Goal: Transaction & Acquisition: Purchase product/service

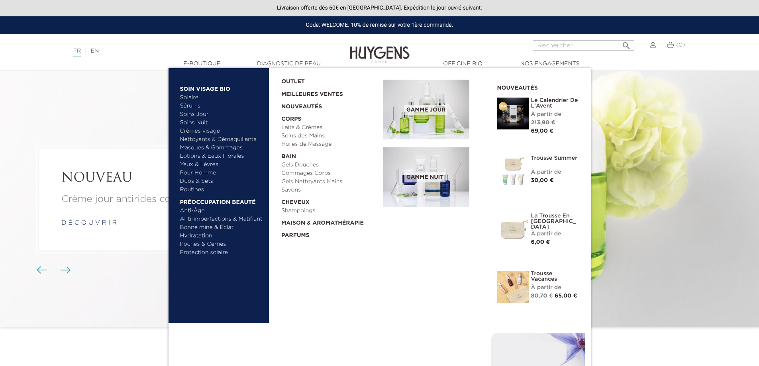
click at [200, 237] on link "Hydratation" at bounding box center [221, 236] width 83 height 8
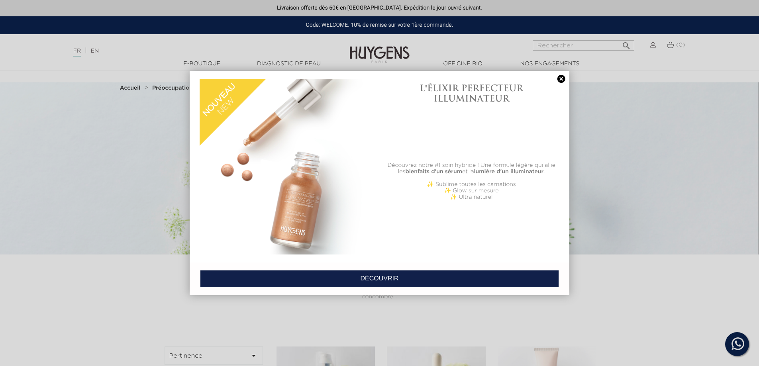
click at [560, 80] on link at bounding box center [560, 79] width 11 height 8
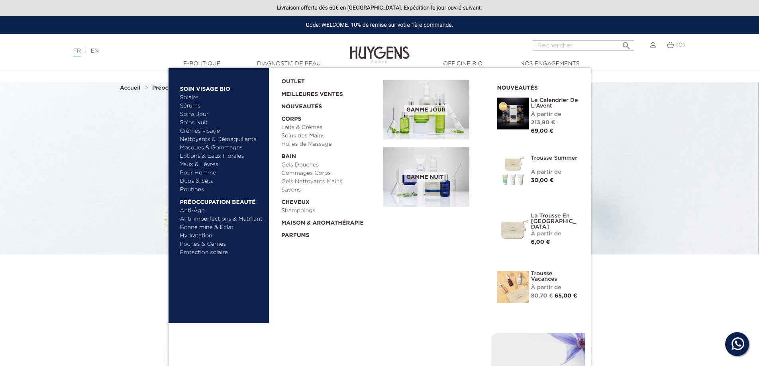
click at [202, 115] on link "Soins Jour" at bounding box center [221, 114] width 83 height 8
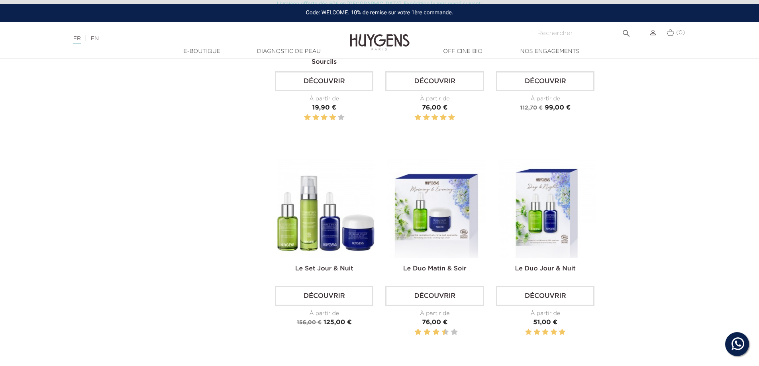
scroll to position [1513, 0]
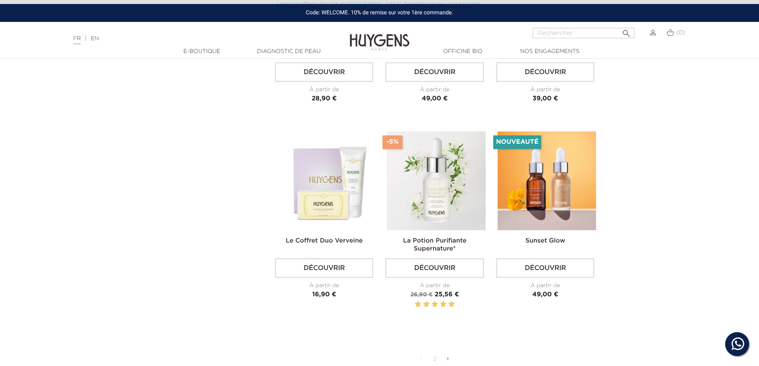
scroll to position [2071, 0]
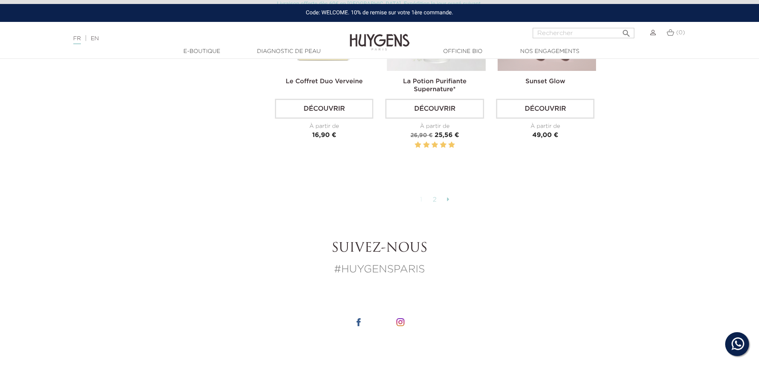
click at [435, 195] on link "2" at bounding box center [434, 200] width 12 height 14
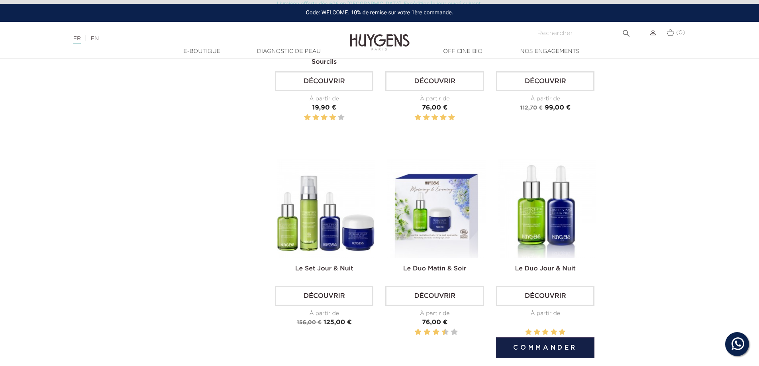
scroll to position [1434, 0]
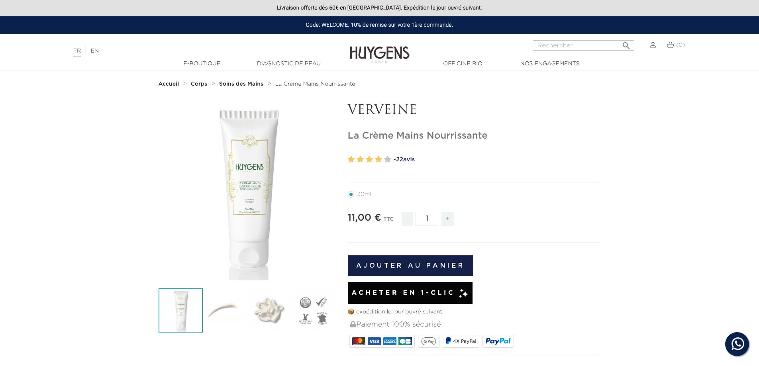
click at [215, 312] on img at bounding box center [225, 310] width 44 height 44
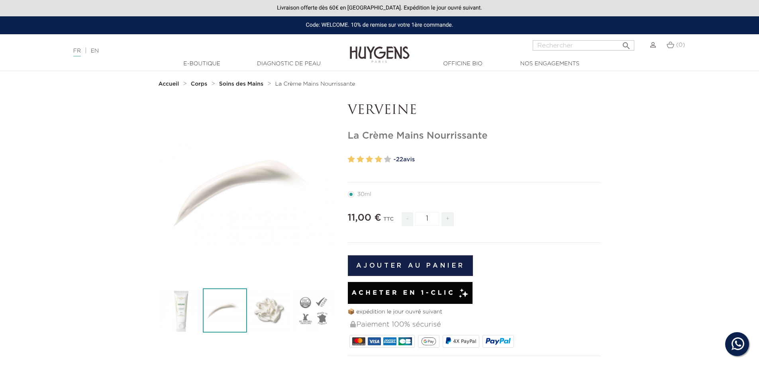
click at [253, 314] on img at bounding box center [269, 310] width 44 height 44
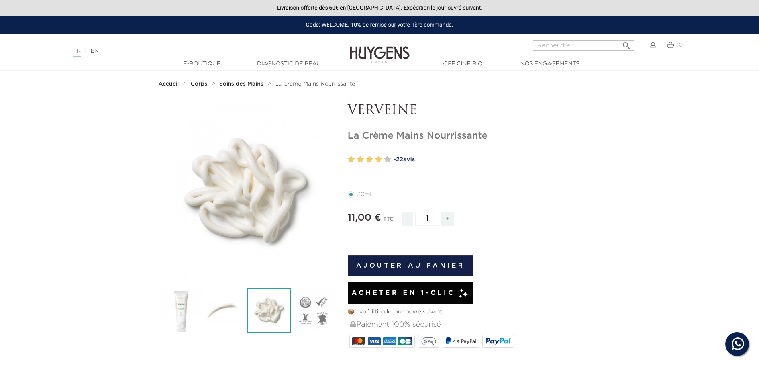
click at [305, 311] on img at bounding box center [313, 310] width 44 height 44
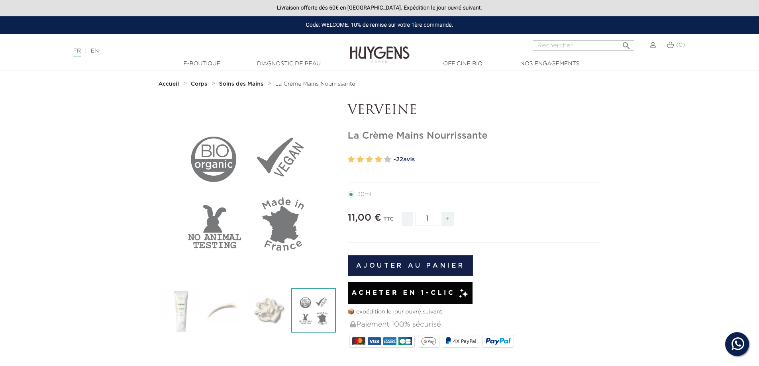
click at [194, 308] on img at bounding box center [180, 310] width 44 height 44
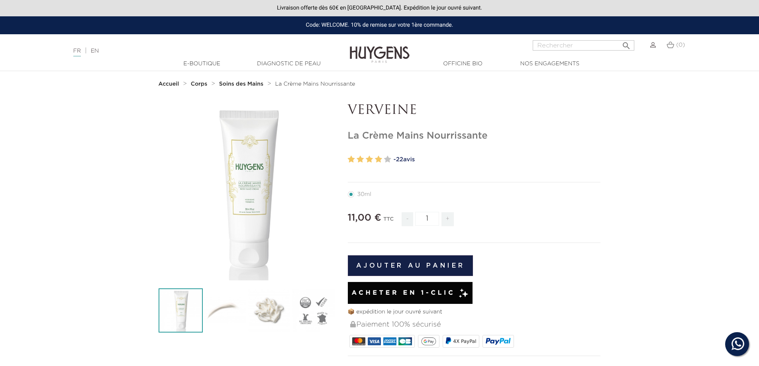
click at [434, 269] on button "Ajouter au panier" at bounding box center [410, 265] width 125 height 21
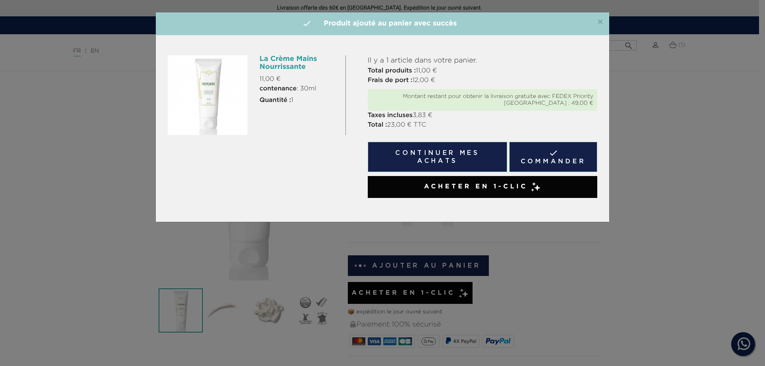
click at [600, 24] on span "×" at bounding box center [600, 23] width 6 height 10
